Goal: Transaction & Acquisition: Download file/media

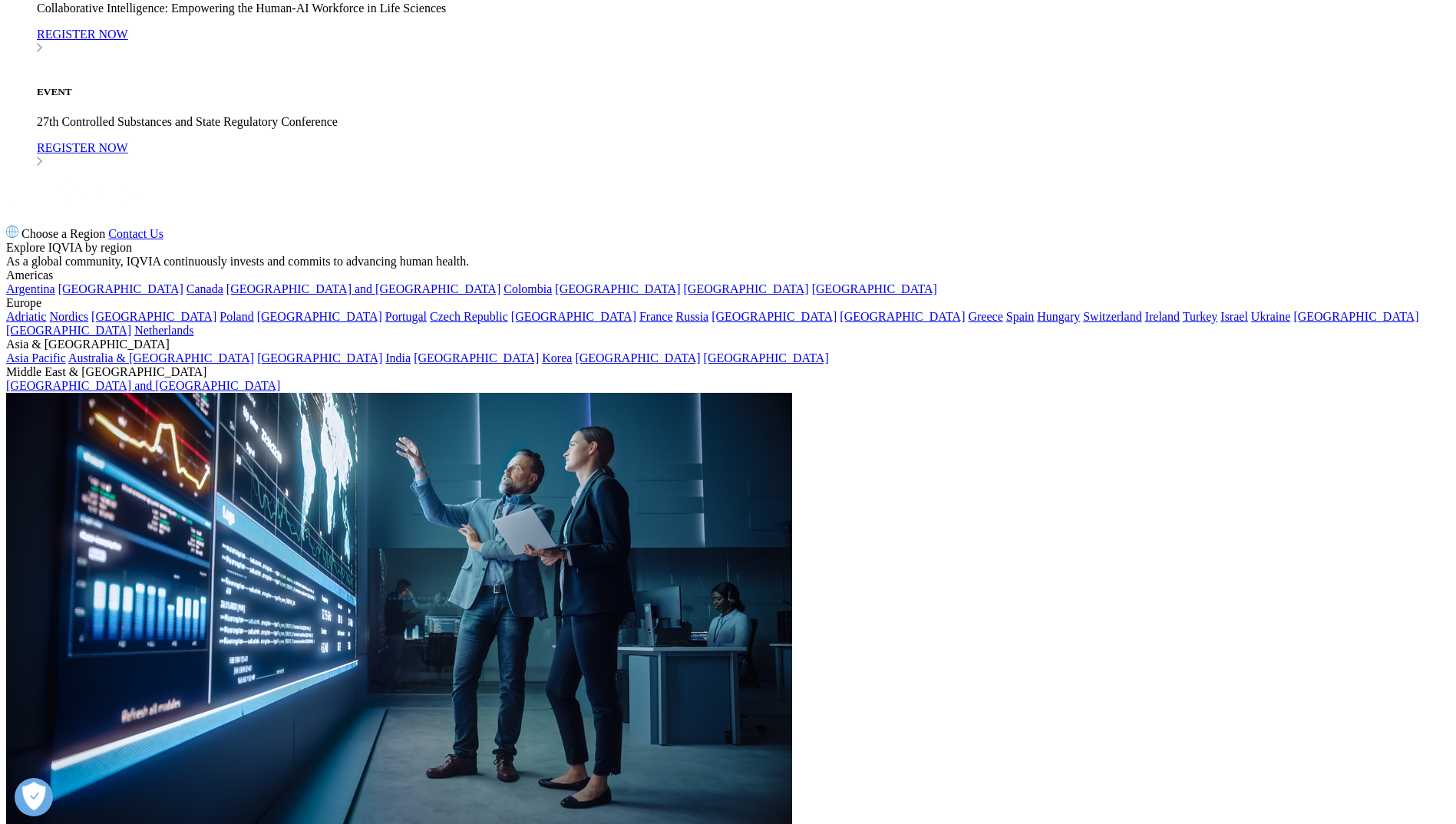
scroll to position [2686, 0]
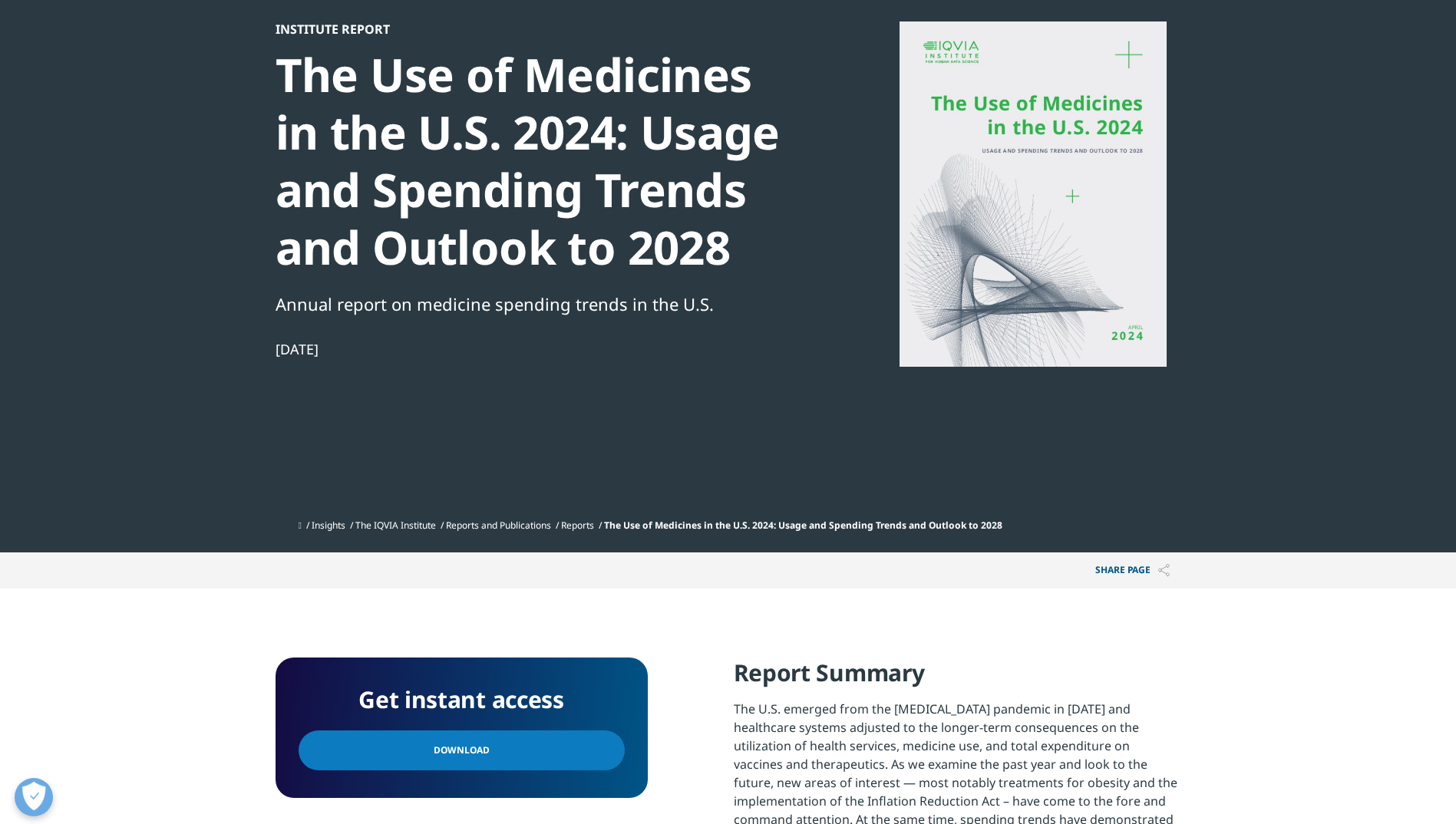
scroll to position [205, 0]
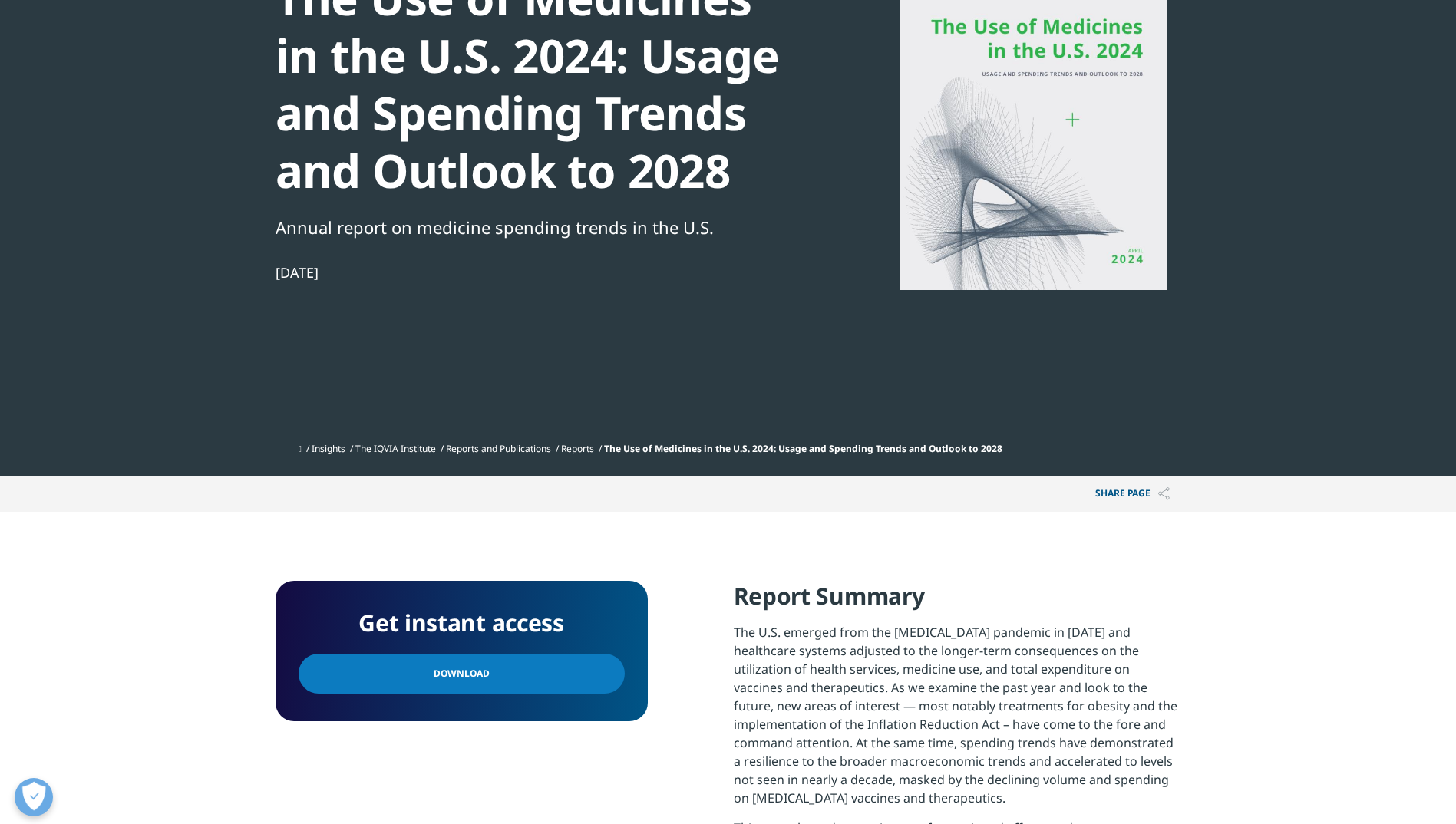
click at [489, 672] on link "Download" at bounding box center [462, 674] width 327 height 40
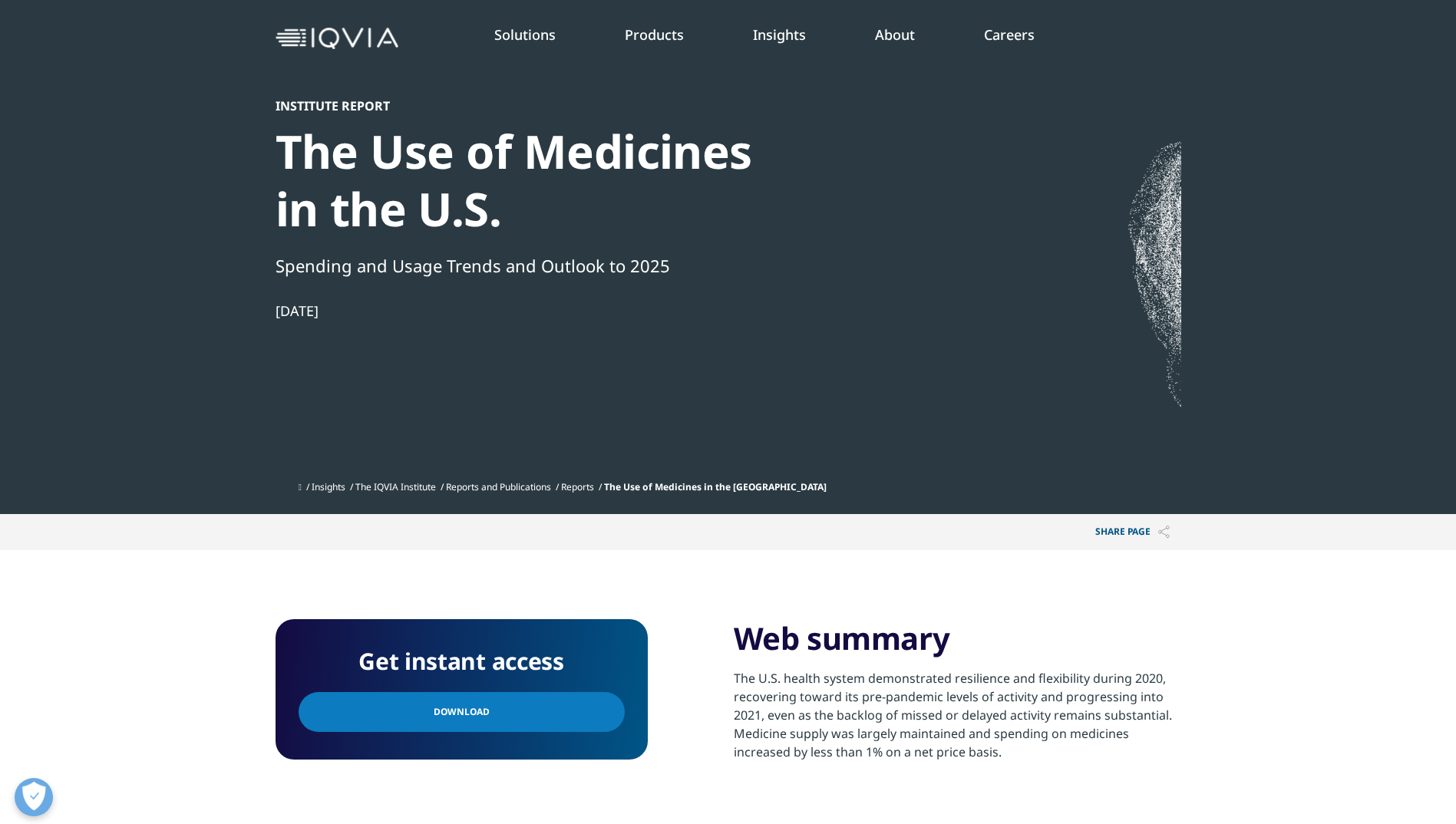
scroll to position [128, 0]
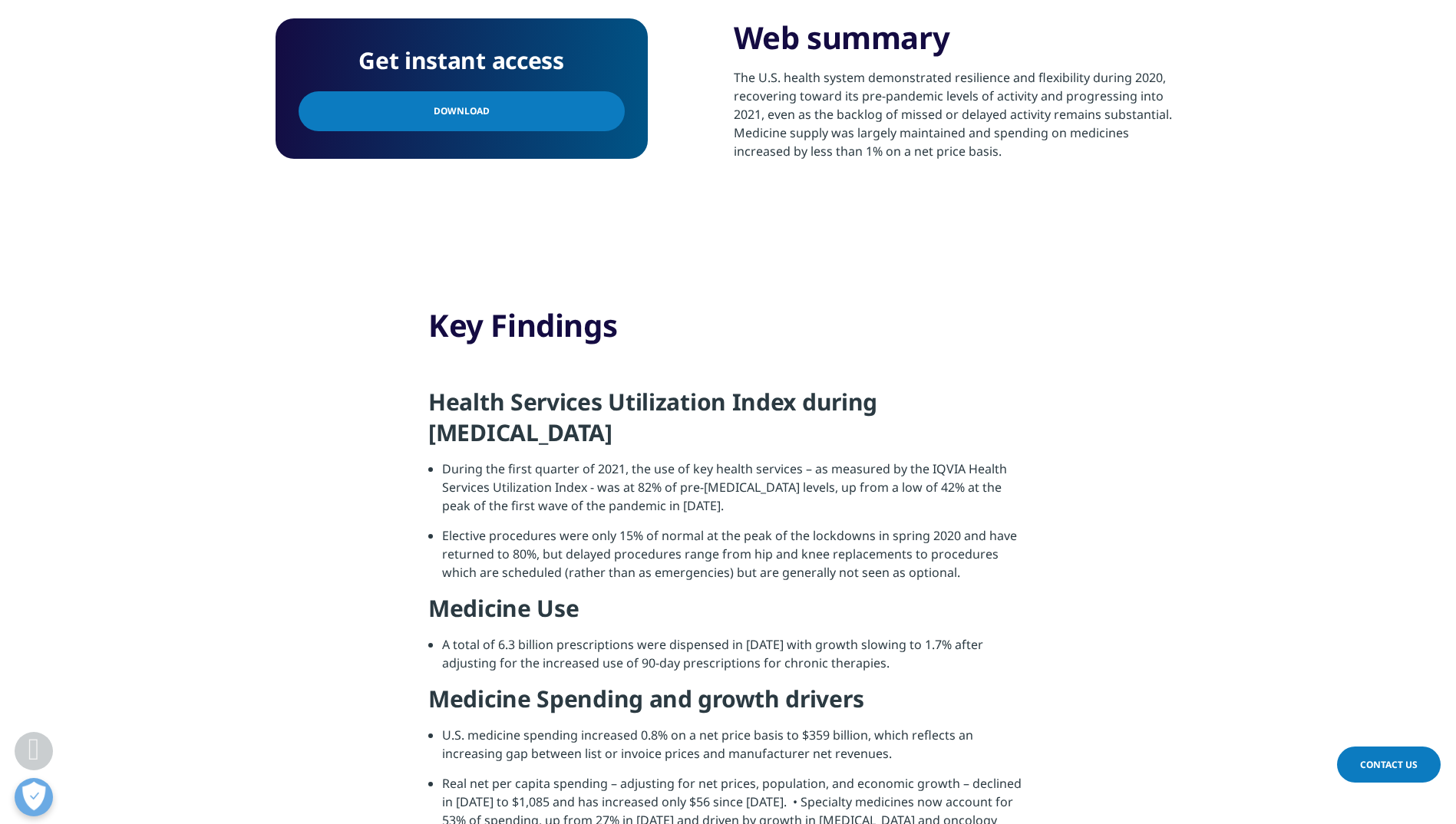
scroll to position [524, 0]
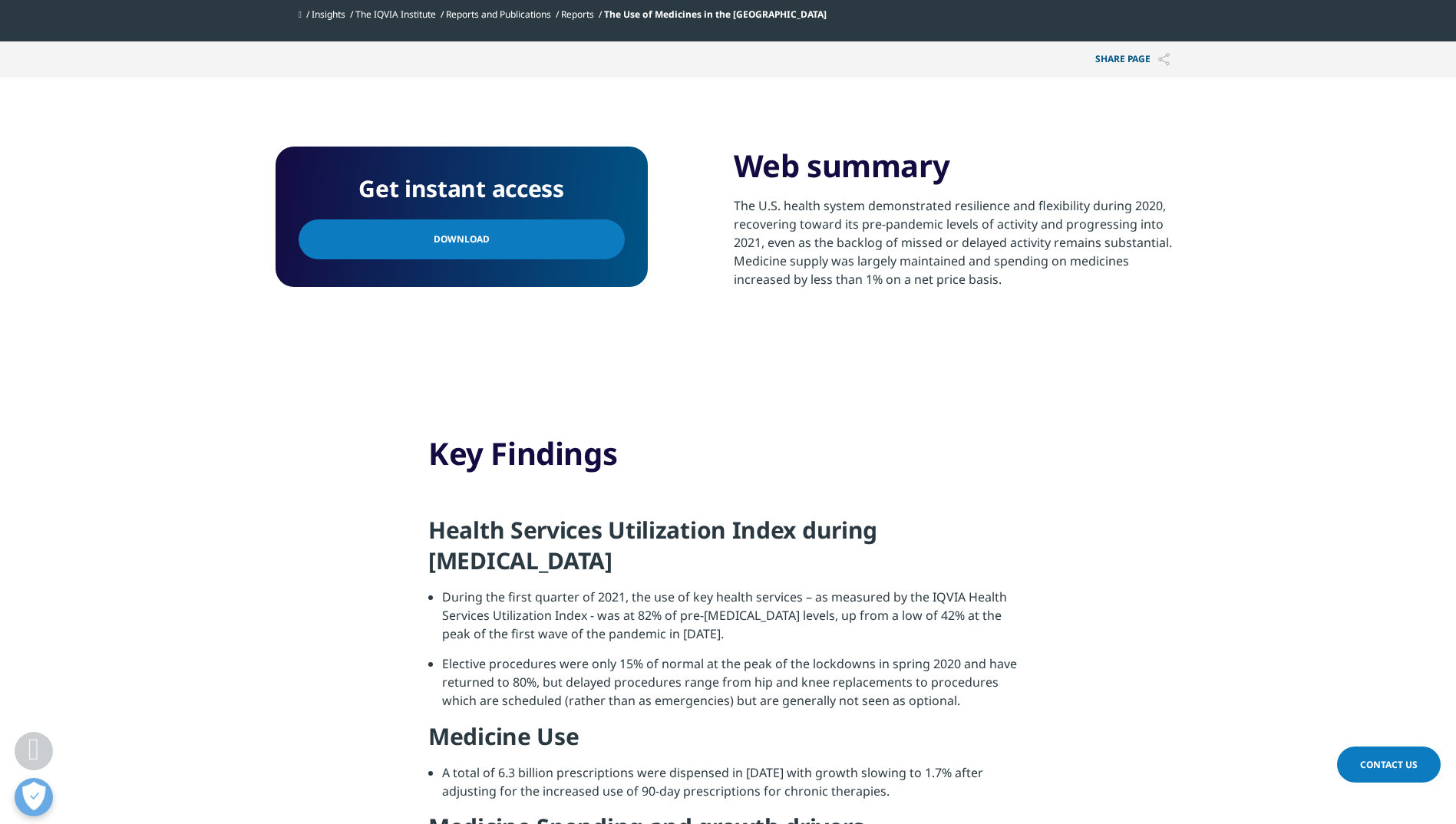
click at [515, 234] on link "Download" at bounding box center [462, 239] width 327 height 40
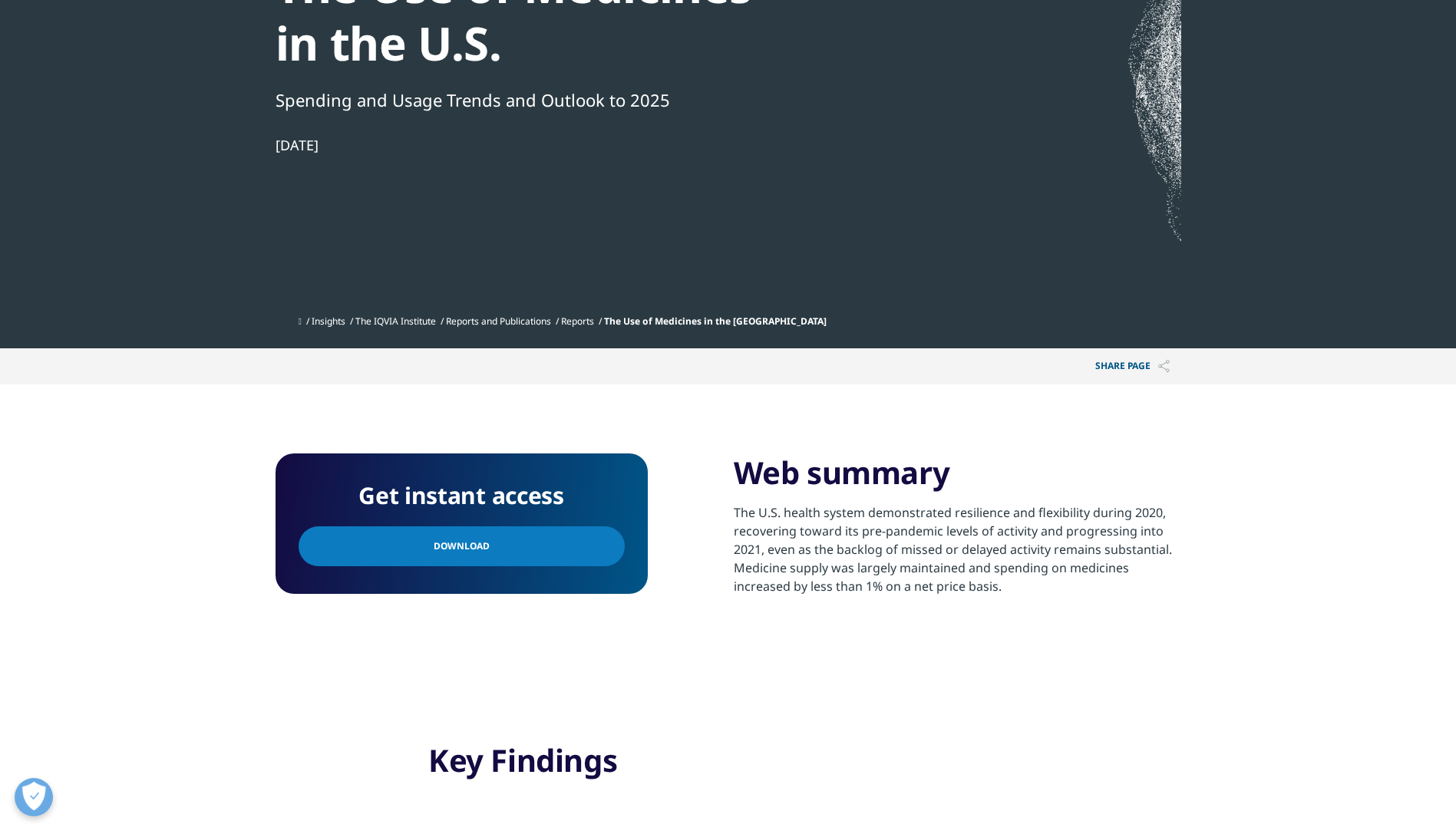
scroll to position [89, 0]
